Goal: Task Accomplishment & Management: Use online tool/utility

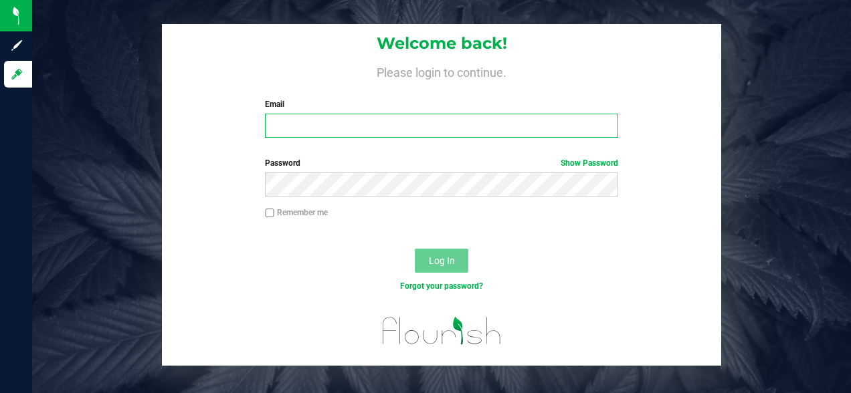
type input "[EMAIL_ADDRESS][DOMAIN_NAME]"
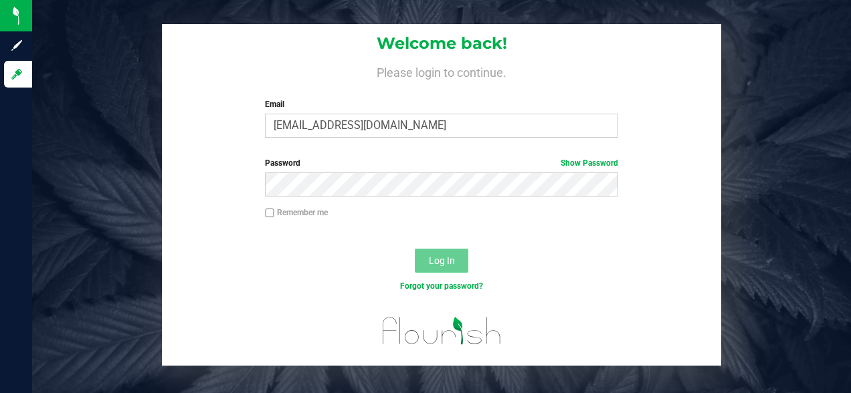
click at [449, 264] on span "Log In" at bounding box center [442, 261] width 26 height 11
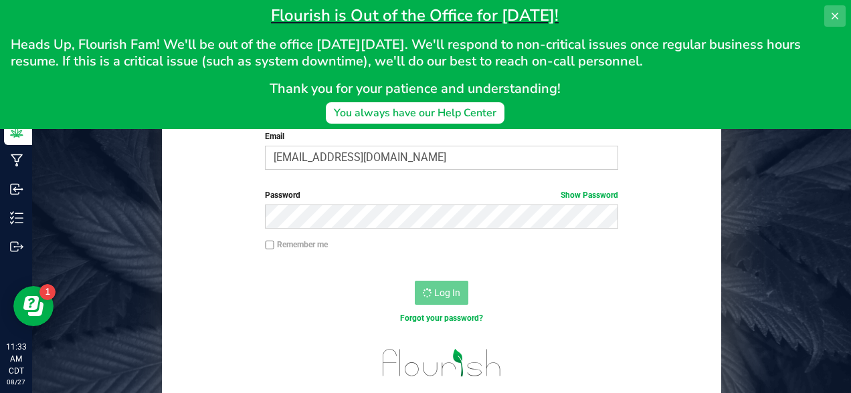
click at [835, 15] on icon at bounding box center [835, 16] width 11 height 11
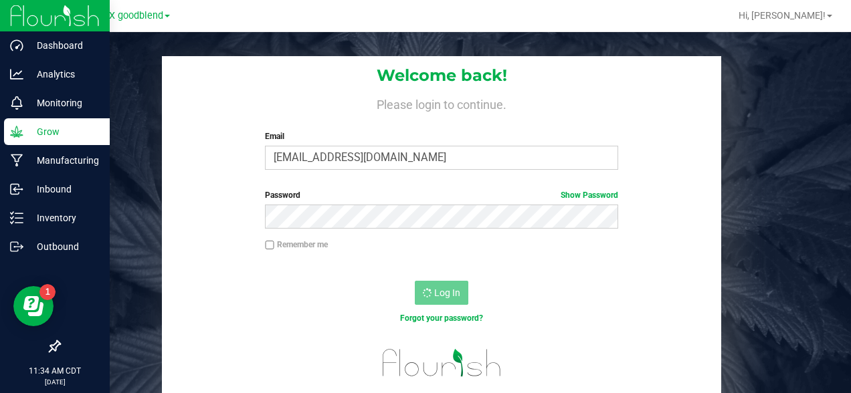
click at [17, 128] on icon at bounding box center [16, 131] width 13 height 13
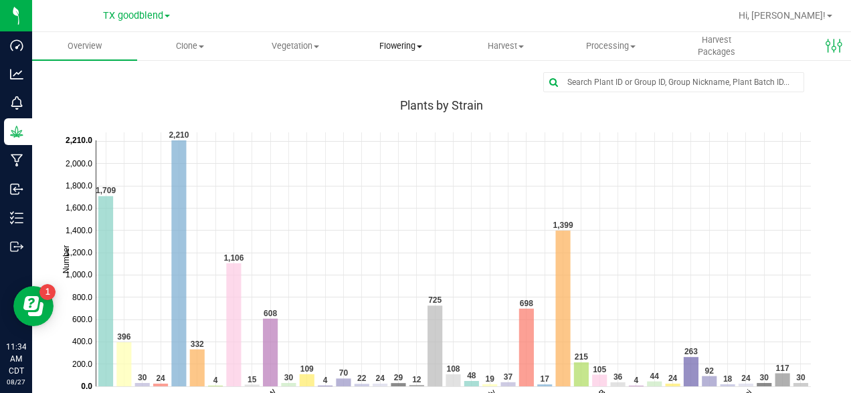
click at [399, 46] on span "Flowering" at bounding box center [401, 46] width 104 height 12
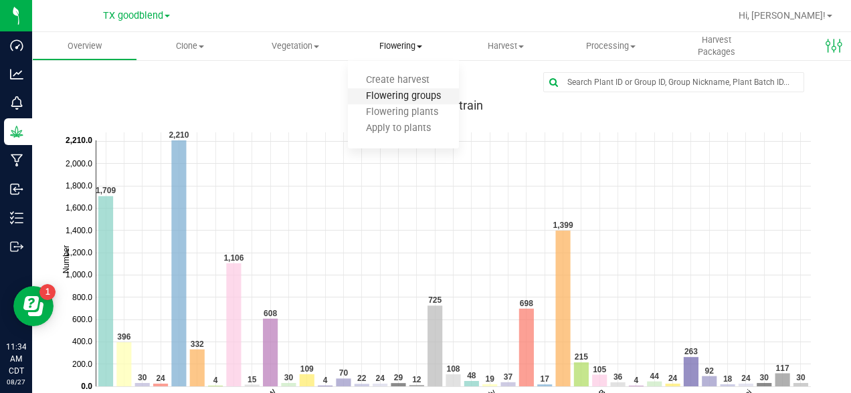
click at [390, 94] on span "Flowering groups" at bounding box center [403, 96] width 111 height 11
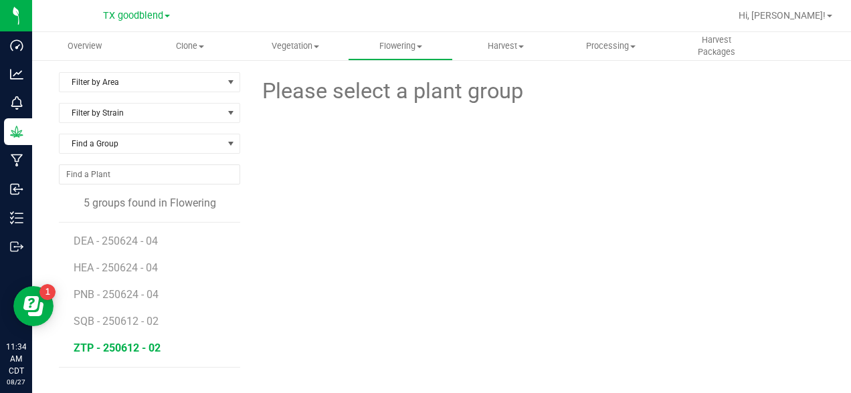
click at [139, 352] on span "ZTP - 250612 - 02" at bounding box center [117, 348] width 87 height 13
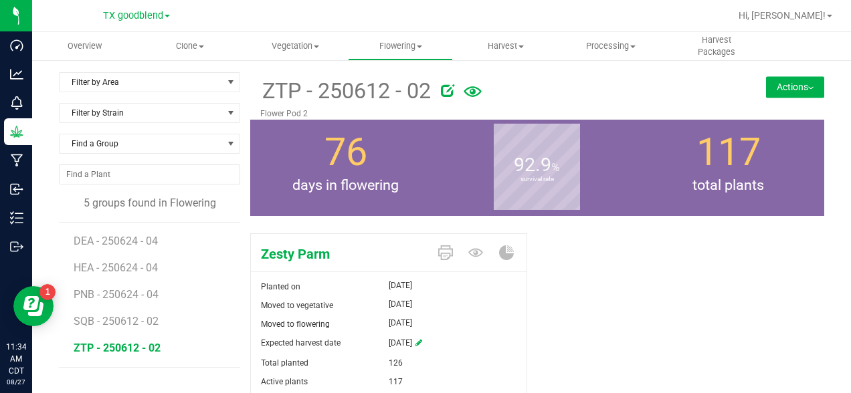
click at [798, 91] on button "Actions" at bounding box center [795, 86] width 58 height 21
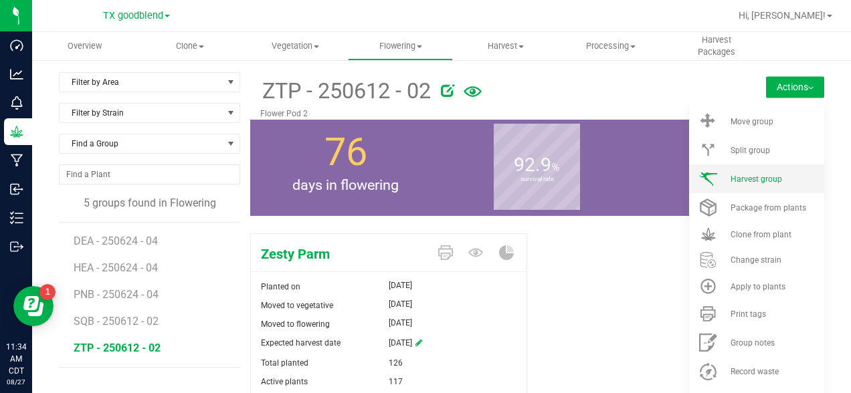
click at [727, 182] on li "Harvest group" at bounding box center [756, 179] width 135 height 29
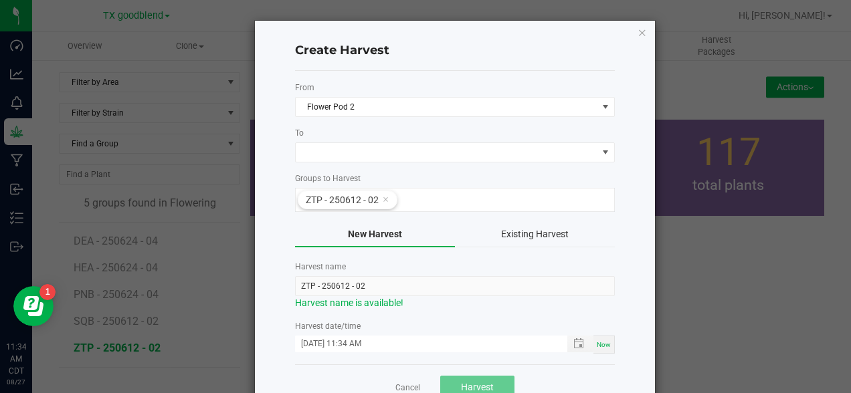
scroll to position [38, 0]
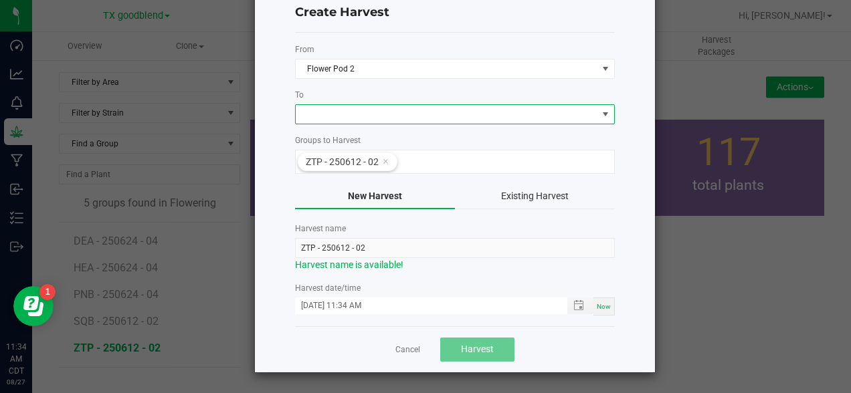
click at [348, 117] on span at bounding box center [447, 114] width 302 height 19
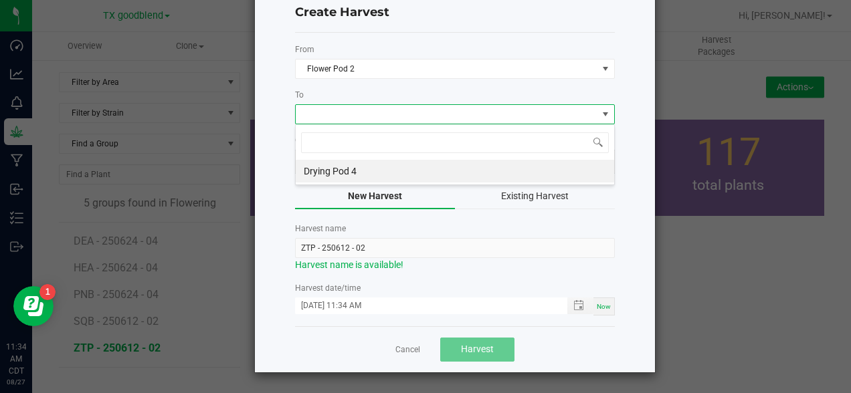
scroll to position [20, 320]
click at [332, 173] on li "Drying Pod 4" at bounding box center [455, 171] width 319 height 23
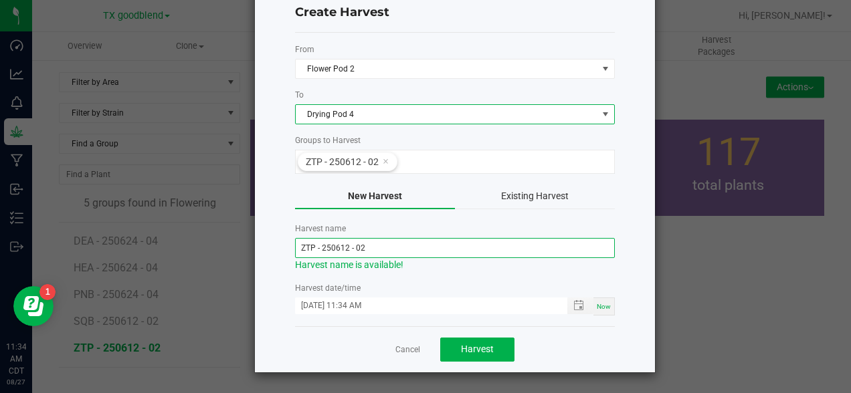
click at [339, 250] on input "ZTP - 250612 - 02" at bounding box center [455, 248] width 320 height 20
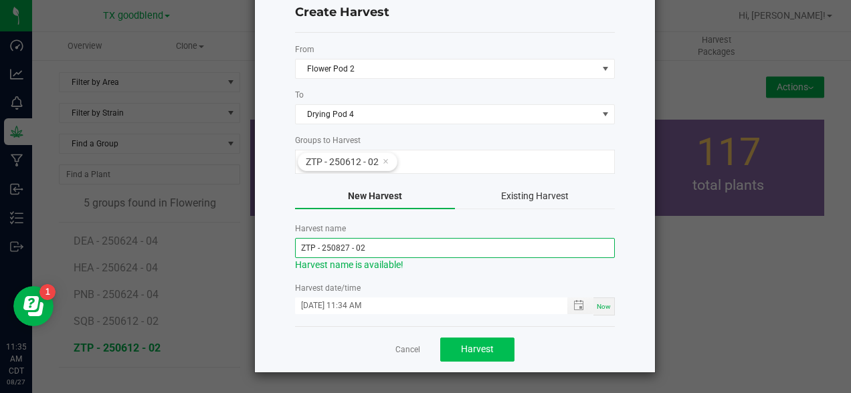
type input "ZTP - 250827 - 02"
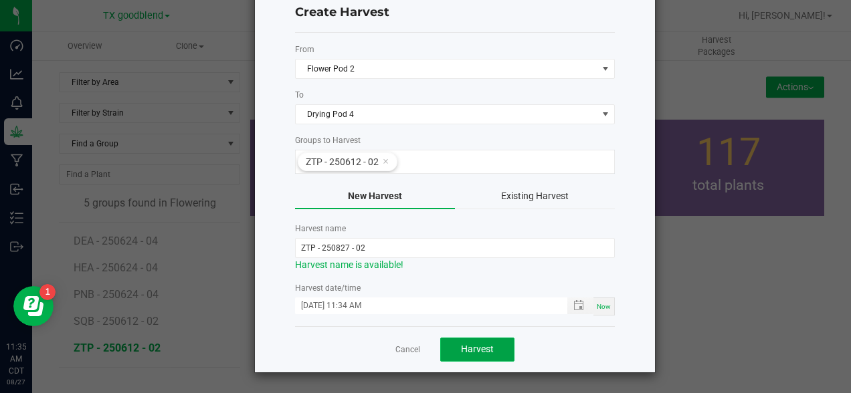
click at [486, 347] on span "Harvest" at bounding box center [477, 349] width 33 height 11
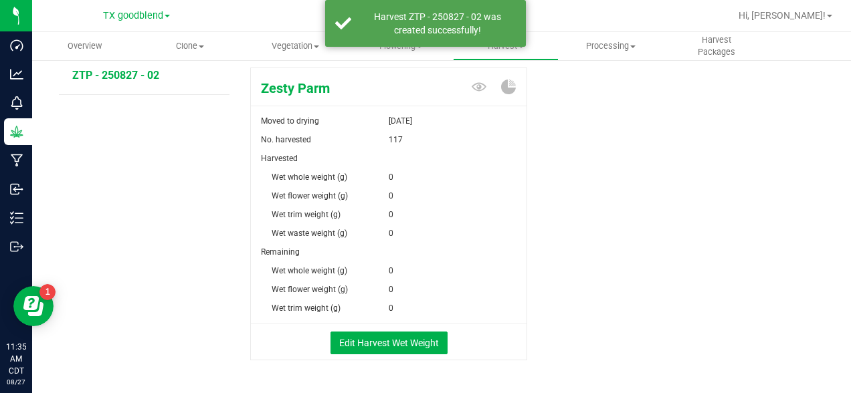
scroll to position [167, 0]
click at [419, 339] on button "Edit Harvest Wet Weight" at bounding box center [389, 342] width 117 height 23
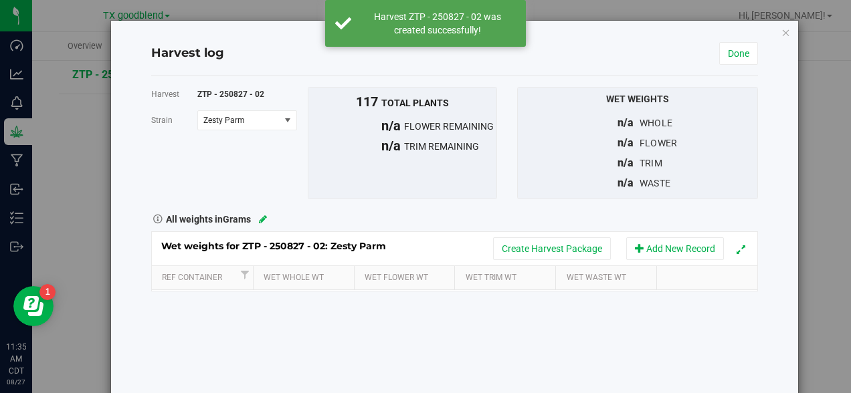
scroll to position [167, 0]
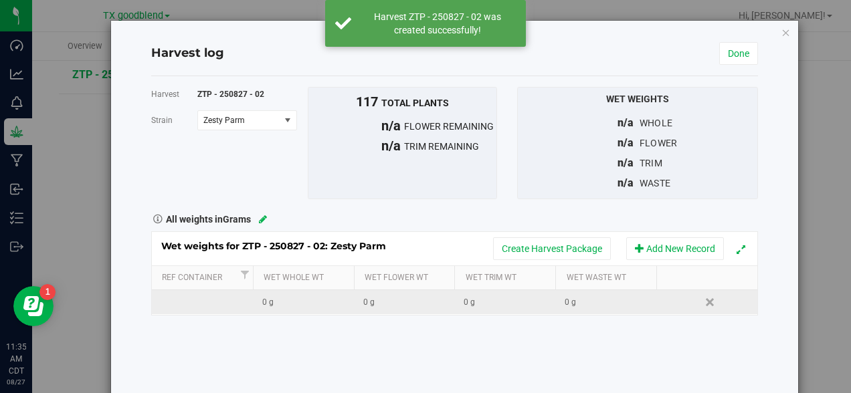
click at [298, 294] on td "0 g" at bounding box center [303, 302] width 101 height 24
click at [298, 294] on input "text" at bounding box center [307, 302] width 86 height 19
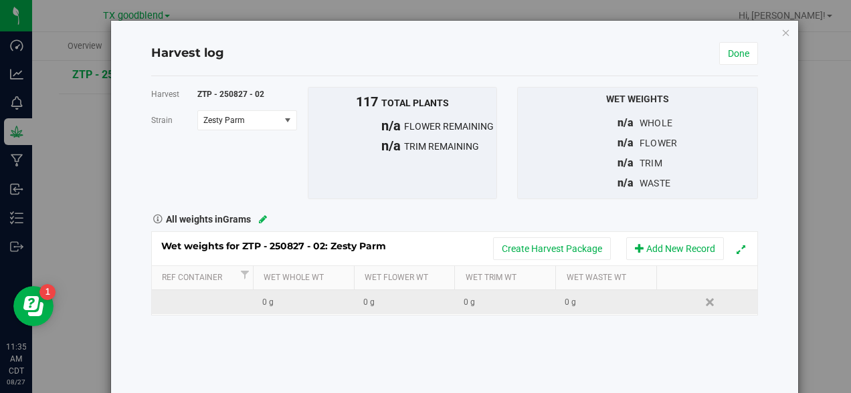
click at [276, 304] on div "0 g" at bounding box center [307, 302] width 91 height 13
click at [276, 304] on input "text" at bounding box center [307, 302] width 86 height 19
type input "77750"
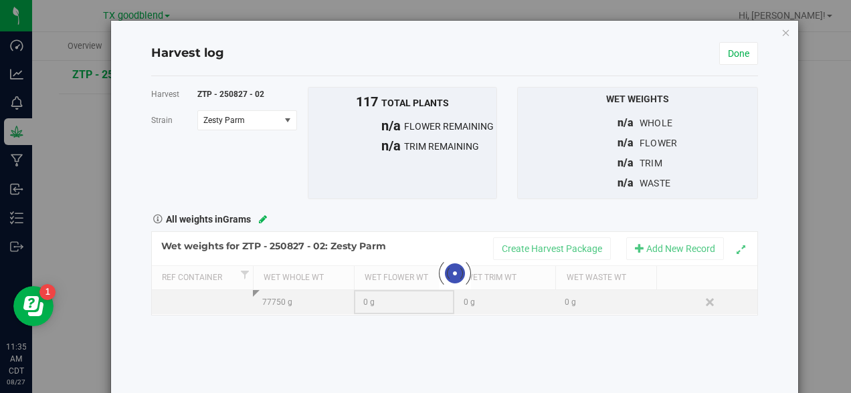
click at [386, 302] on div "Loading... Wet weights for ZTP - 250827 - 02: Zesty Parm Create Harvest Package…" at bounding box center [455, 274] width 608 height 84
click at [386, 302] on div at bounding box center [455, 273] width 606 height 83
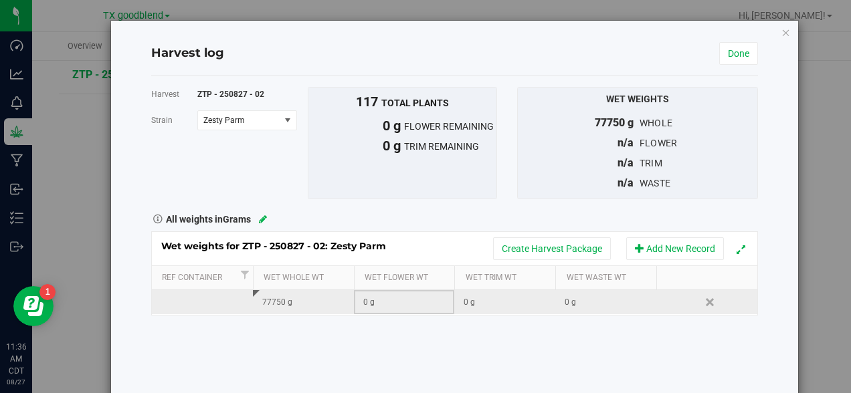
click at [373, 300] on div "0 g" at bounding box center [408, 302] width 91 height 13
click at [377, 301] on input "text" at bounding box center [408, 302] width 86 height 19
type input "77750"
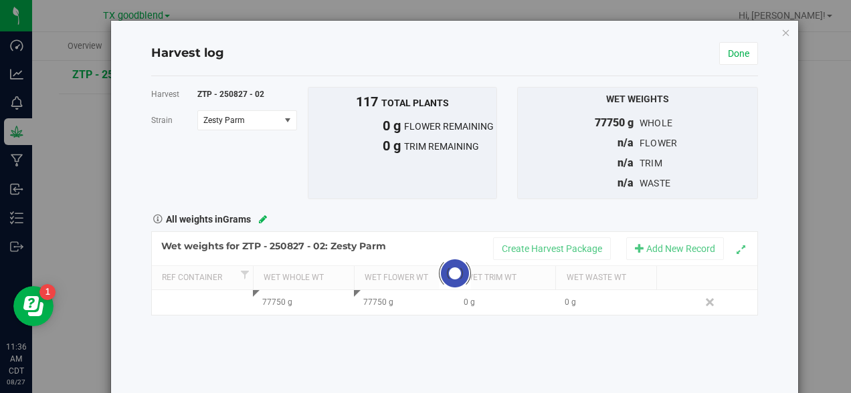
click at [424, 350] on div "Harvest ZTP - 250827 - 02 [GEOGRAPHIC_DATA] Zesty Parm Select strain Zesty Parm…" at bounding box center [455, 239] width 608 height 327
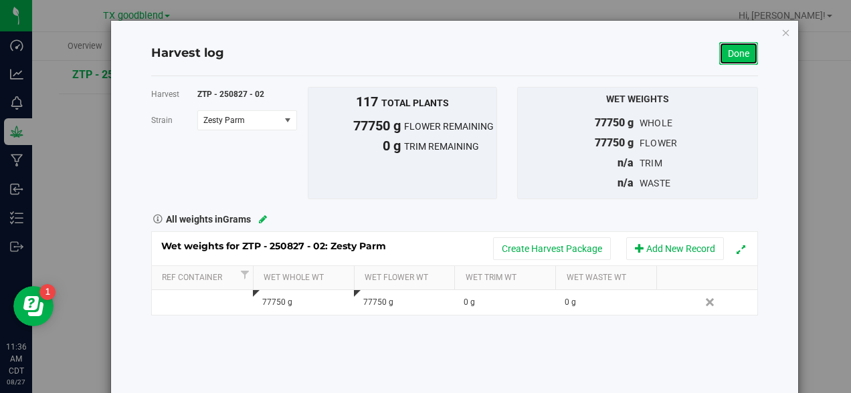
click at [742, 53] on link "Done" at bounding box center [738, 53] width 39 height 23
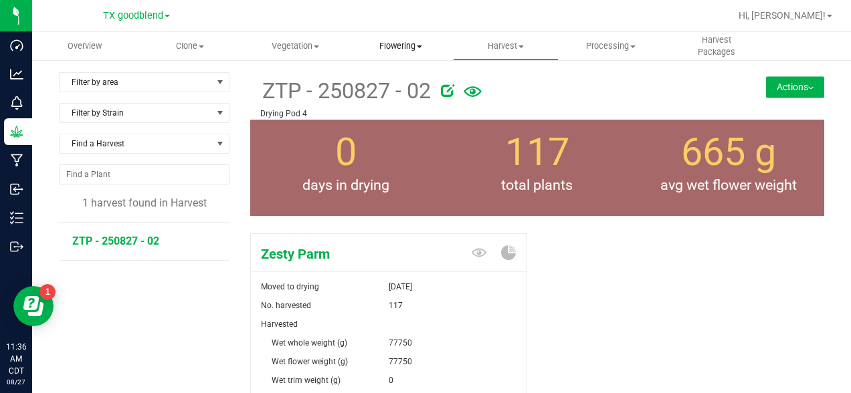
click at [407, 46] on span "Flowering" at bounding box center [401, 46] width 104 height 12
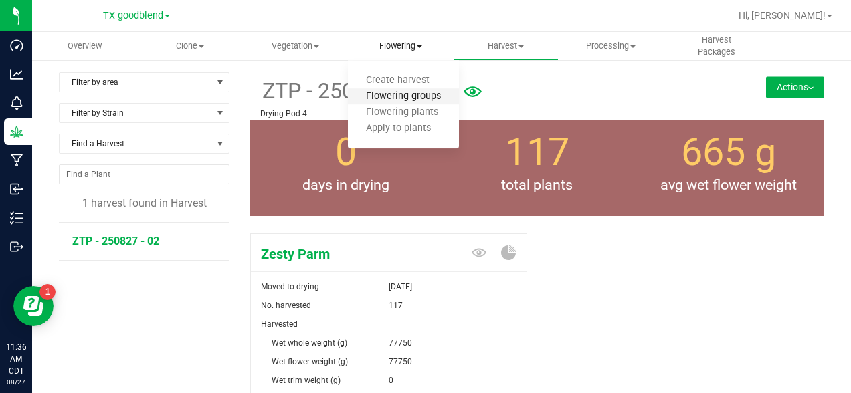
click at [412, 96] on span "Flowering groups" at bounding box center [403, 96] width 111 height 11
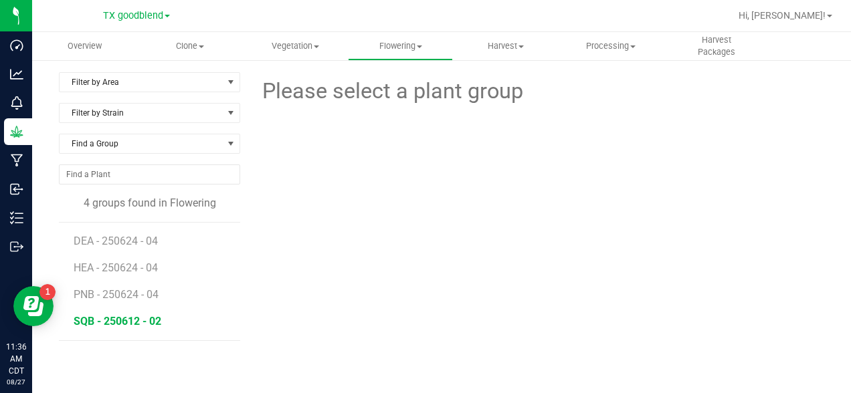
click at [145, 321] on span "SQB - 250612 - 02" at bounding box center [118, 321] width 88 height 13
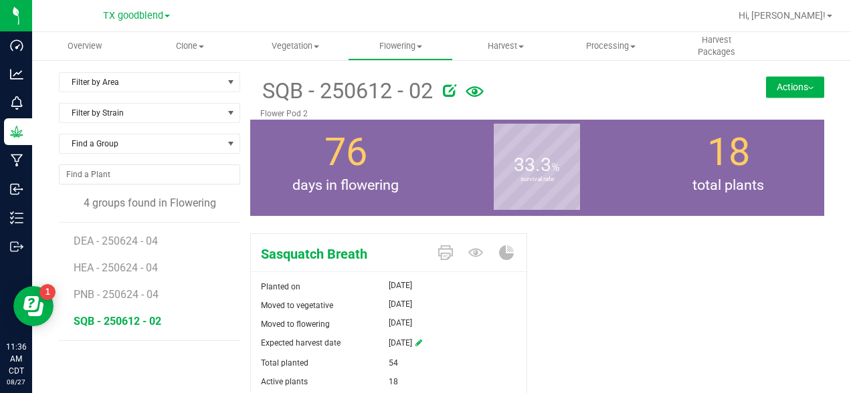
click at [781, 84] on button "Actions" at bounding box center [795, 86] width 58 height 21
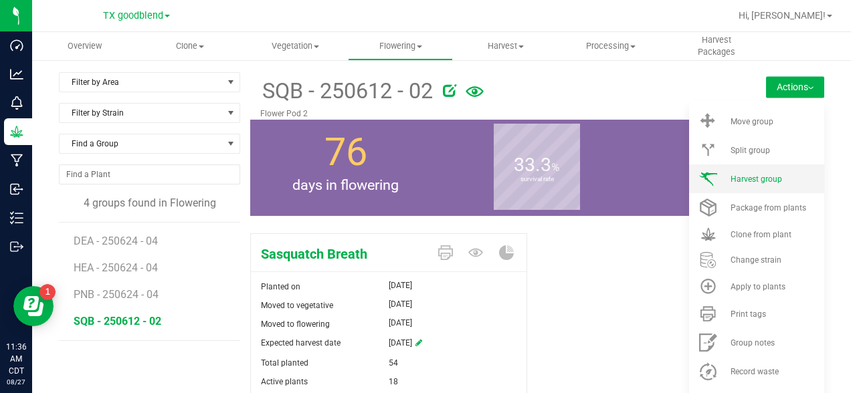
click at [761, 186] on li "Harvest group" at bounding box center [756, 179] width 135 height 29
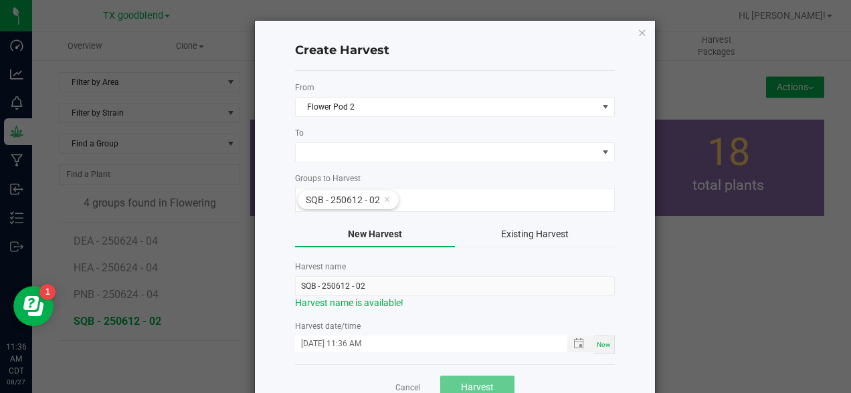
click at [383, 163] on form "From Flower Pod 2 To Groups to Harvest SQB - 250612 - 02 New Harvest Existing H…" at bounding box center [455, 218] width 320 height 272
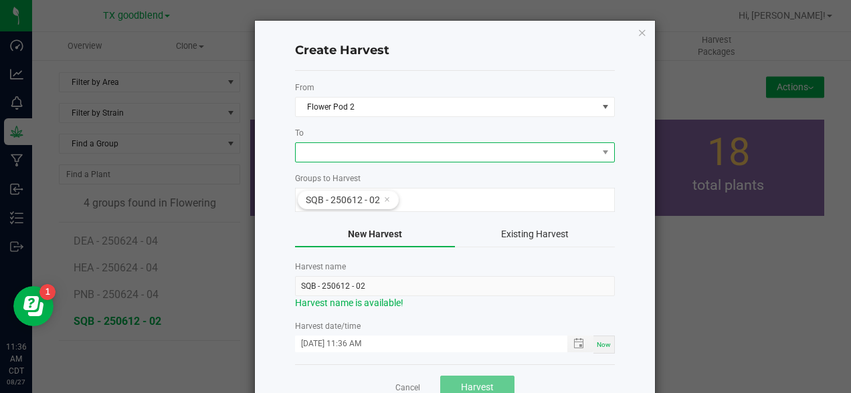
click at [369, 157] on span at bounding box center [447, 152] width 302 height 19
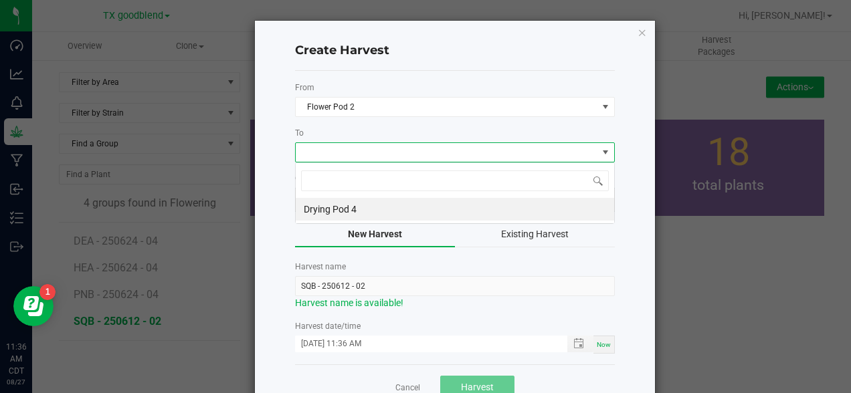
scroll to position [20, 320]
click at [336, 209] on li "Drying Pod 4" at bounding box center [455, 209] width 319 height 23
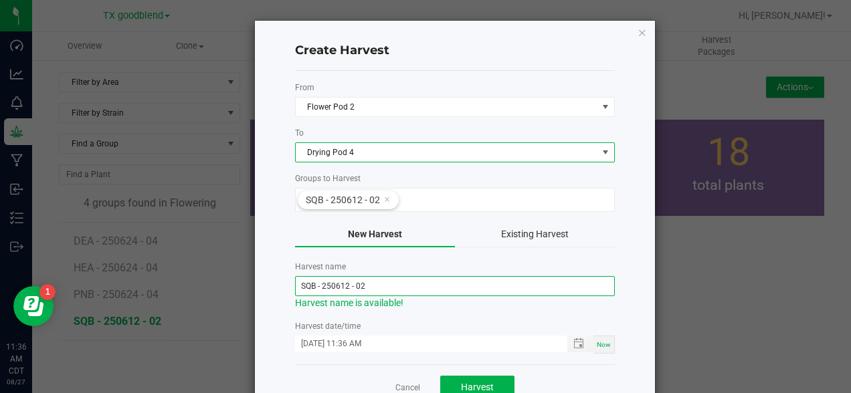
click at [339, 288] on input "SQB - 250612 - 02" at bounding box center [455, 286] width 320 height 20
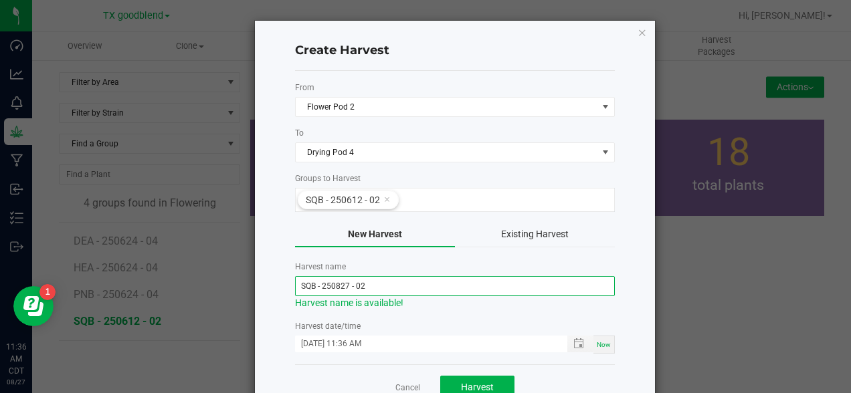
type input "SQB - 250827 - 02"
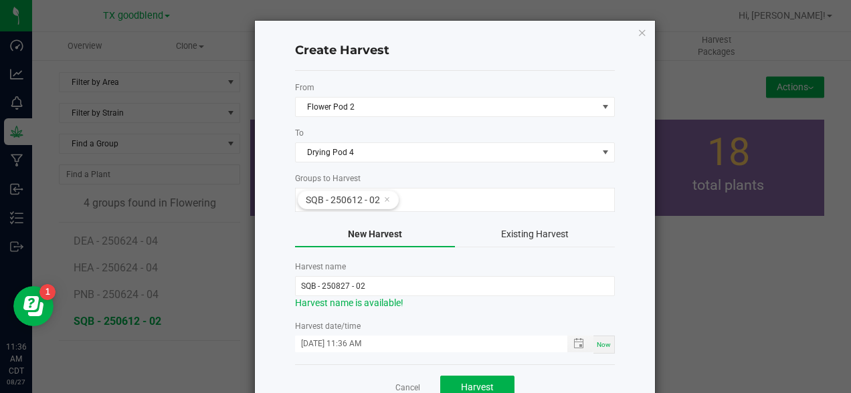
click at [623, 252] on div "Create Harvest From Flower Pod 2 To Drying Pod 4 Groups to Harvest SQB - 250612…" at bounding box center [455, 216] width 400 height 390
click at [480, 385] on span "Harvest" at bounding box center [477, 387] width 33 height 11
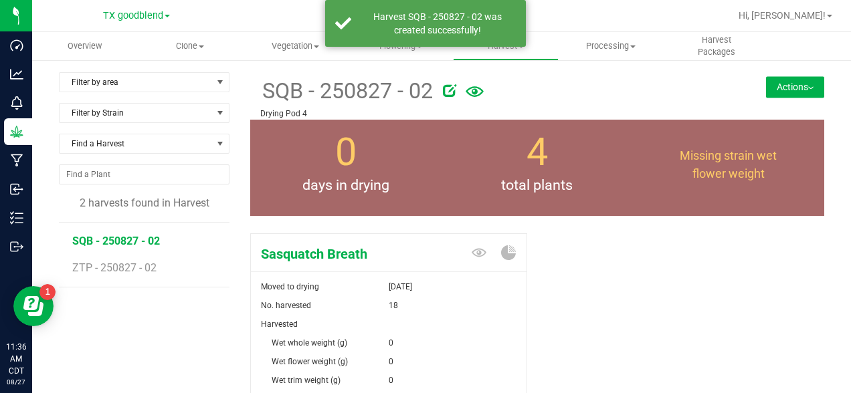
scroll to position [210, 0]
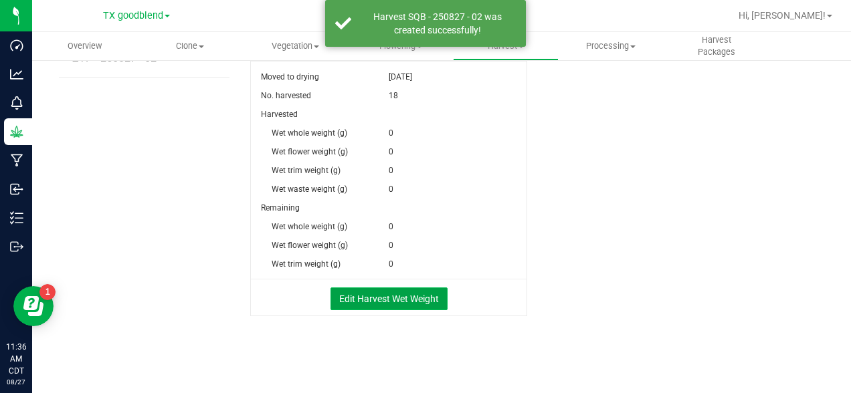
click at [387, 300] on button "Edit Harvest Wet Weight" at bounding box center [389, 299] width 117 height 23
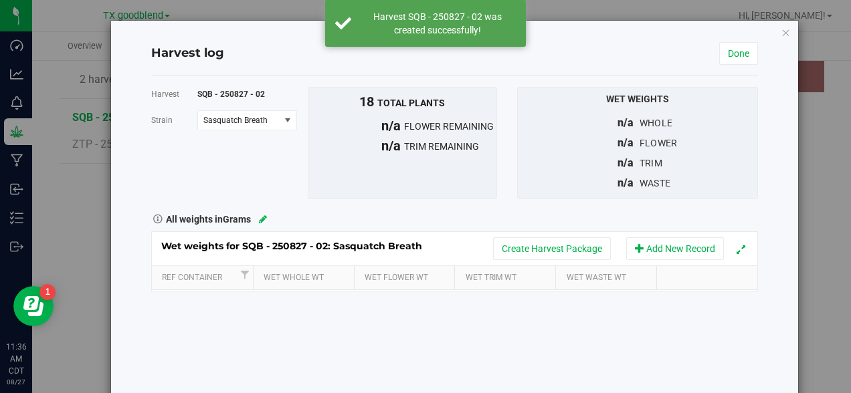
scroll to position [210, 0]
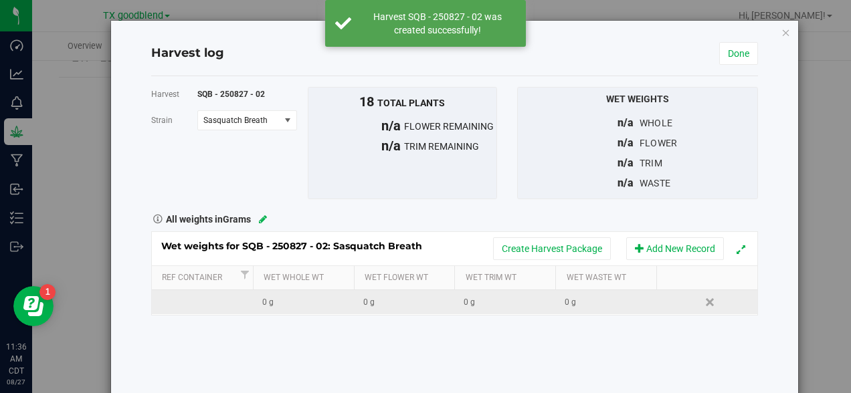
click at [317, 302] on div "0 g" at bounding box center [307, 302] width 91 height 13
click at [317, 302] on input "text" at bounding box center [307, 302] width 86 height 19
type input "11200"
click at [399, 300] on div "Wet weights for SQB - 250827 - 02: Sasquatch Breath Create Harvest Package Add …" at bounding box center [455, 274] width 608 height 84
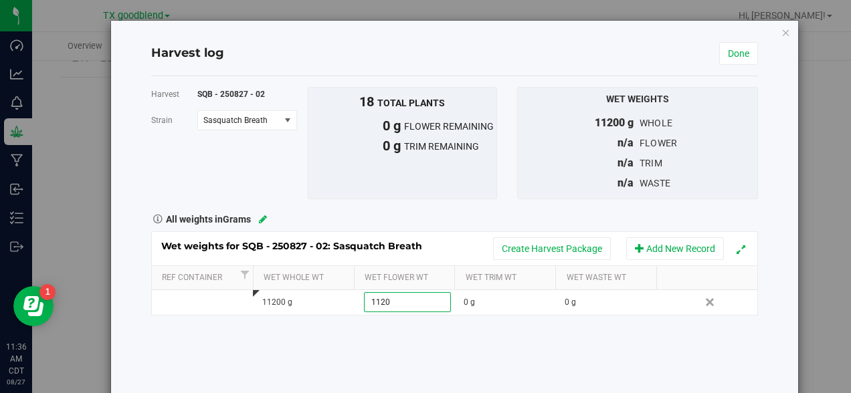
type input "11200"
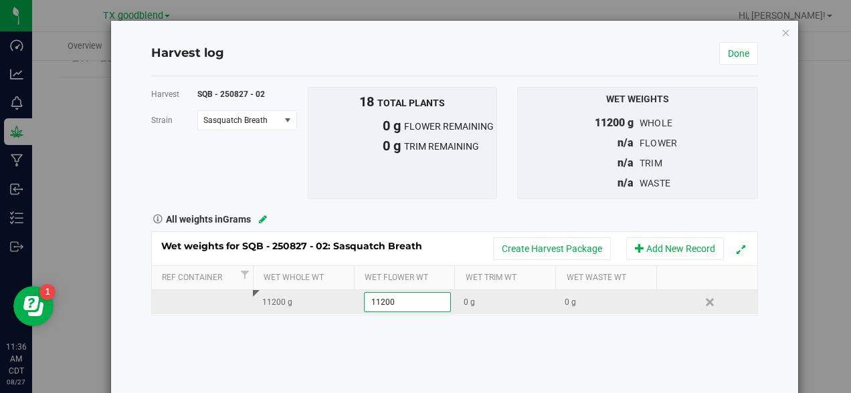
drag, startPoint x: 399, startPoint y: 300, endPoint x: 418, endPoint y: 300, distance: 19.4
click at [407, 300] on input "11200" at bounding box center [408, 302] width 86 height 19
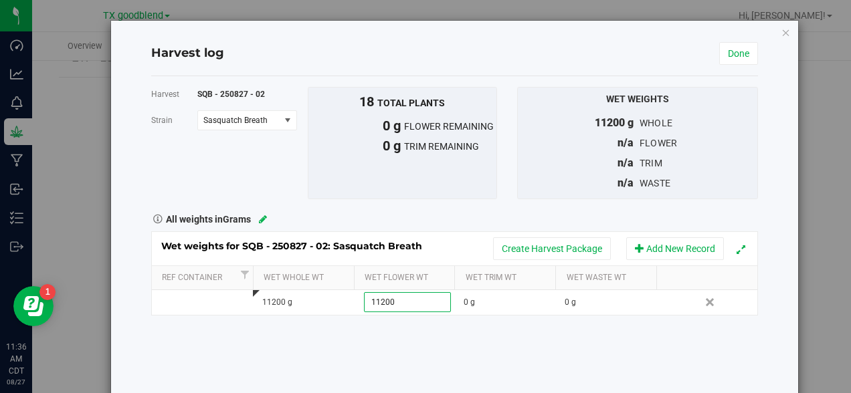
click at [419, 336] on div "Harvest SQB - 250827 - 02 [GEOGRAPHIC_DATA] Sasquatch Breath Select strain Sasq…" at bounding box center [455, 239] width 608 height 327
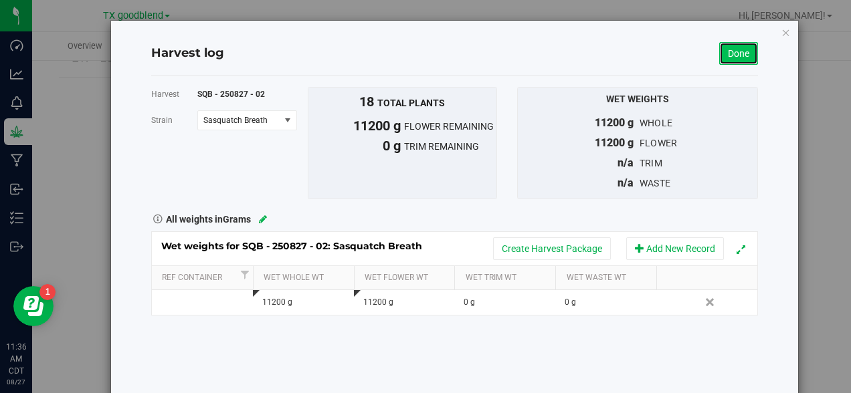
click at [753, 52] on link "Done" at bounding box center [738, 53] width 39 height 23
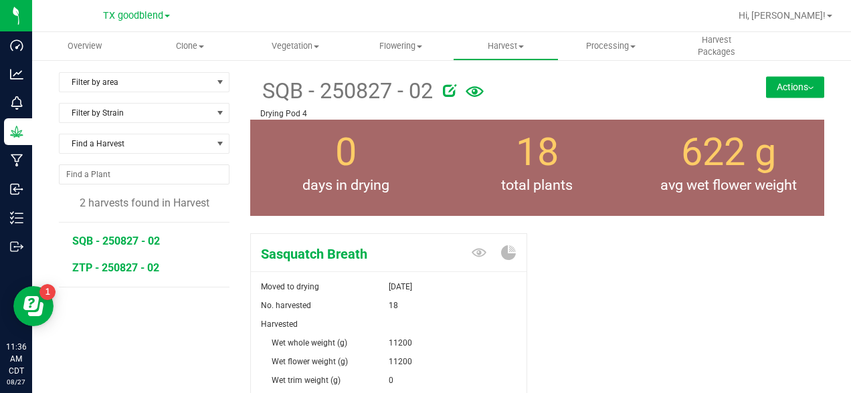
click at [131, 262] on span "ZTP - 250827 - 02" at bounding box center [115, 268] width 87 height 13
click at [117, 241] on span "SQB - 250827 - 02" at bounding box center [116, 241] width 88 height 13
click at [679, 290] on div "Sasquatch Breath Moved to drying [DATE] No. harvested 18 Harvested Wet whole we…" at bounding box center [537, 394] width 574 height 332
